Goal: Information Seeking & Learning: Check status

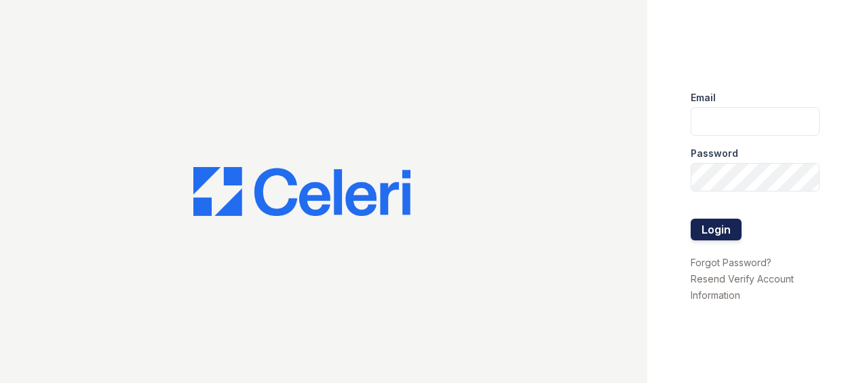
type input "[EMAIL_ADDRESS][DOMAIN_NAME]"
click at [711, 225] on button "Login" at bounding box center [716, 229] width 51 height 22
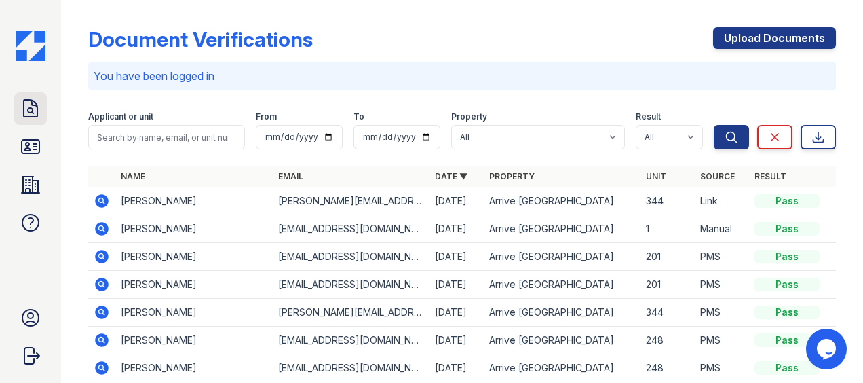
click at [40, 104] on icon at bounding box center [31, 109] width 22 height 22
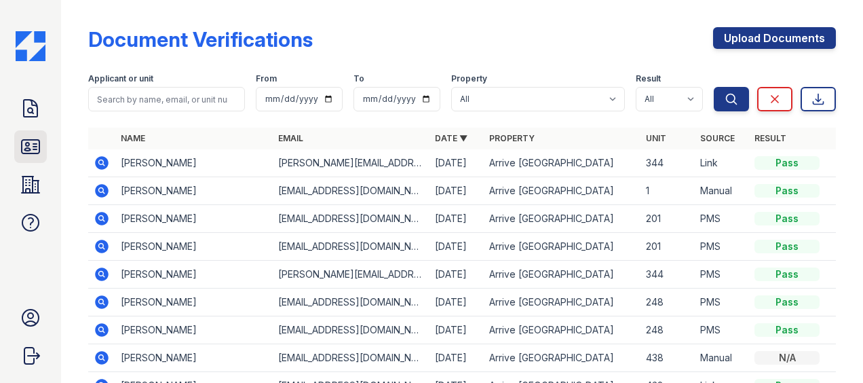
click at [24, 143] on icon at bounding box center [31, 147] width 22 height 22
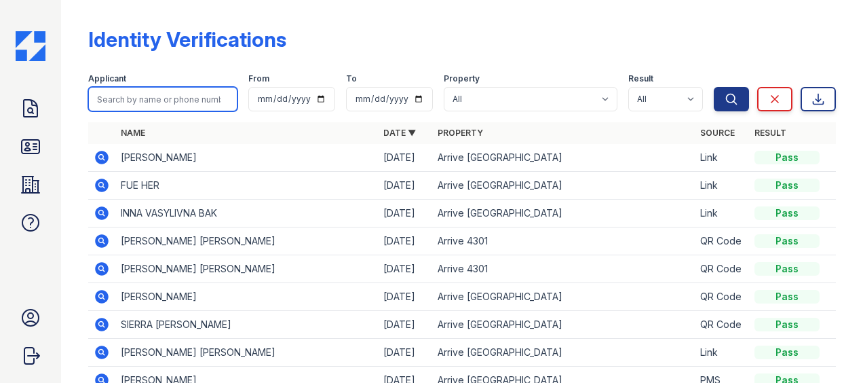
click at [122, 100] on input "search" at bounding box center [162, 99] width 149 height 24
type input "terrell"
click at [714, 87] on button "Search" at bounding box center [731, 99] width 35 height 24
